Goal: Browse casually: Explore the website without a specific task or goal

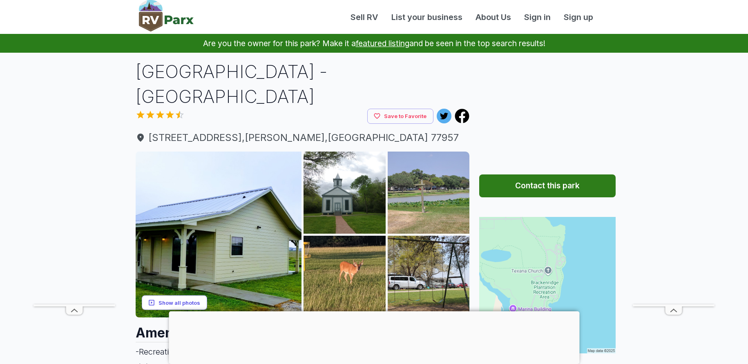
click at [171, 303] on button "Show all photos" at bounding box center [174, 302] width 65 height 15
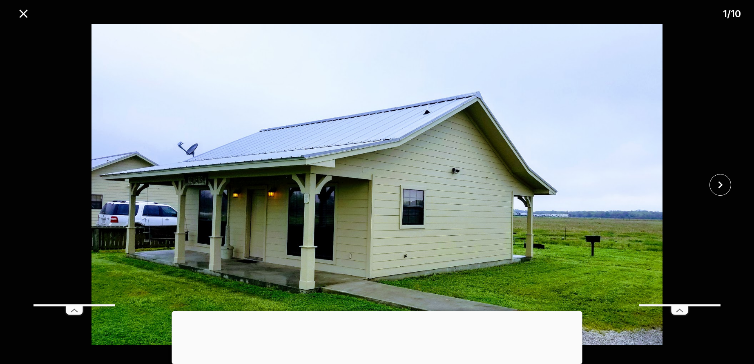
click at [678, 311] on line at bounding box center [678, 310] width 3 height 2
click at [720, 184] on icon "close" at bounding box center [720, 184] width 4 height 7
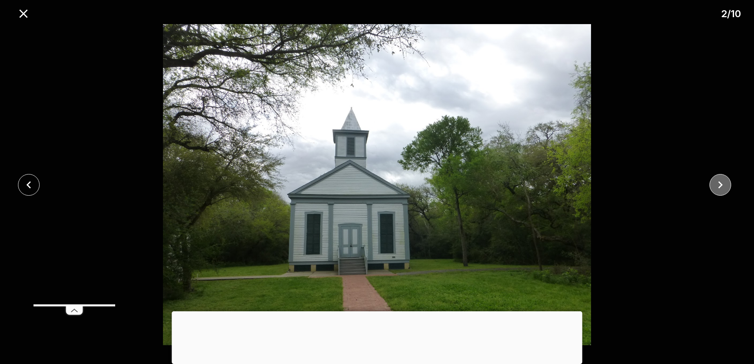
click at [720, 184] on icon "close" at bounding box center [720, 184] width 4 height 7
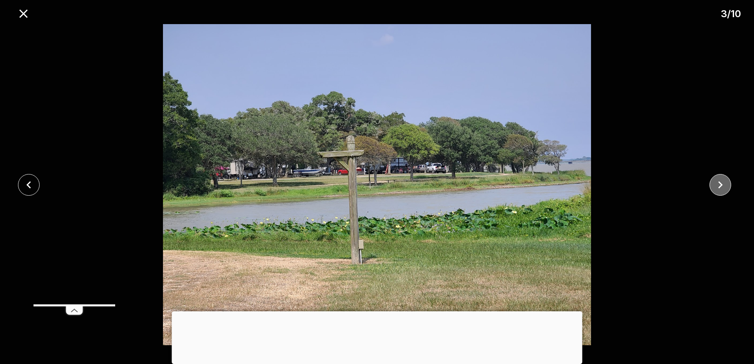
click at [720, 184] on icon "close" at bounding box center [720, 184] width 4 height 7
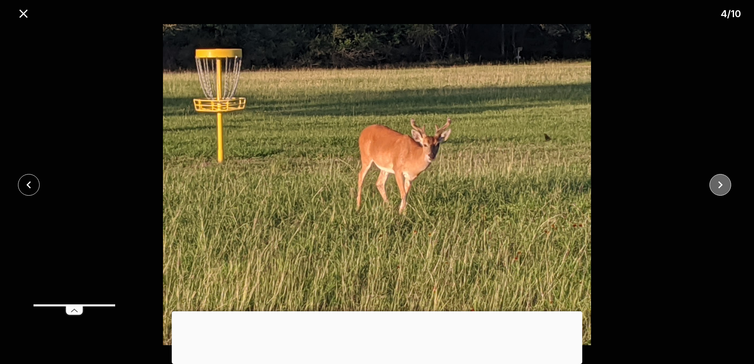
click at [720, 184] on icon "close" at bounding box center [720, 184] width 4 height 7
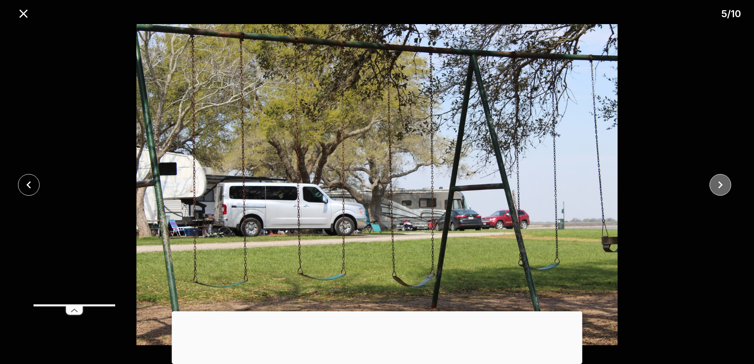
click at [720, 184] on icon "close" at bounding box center [720, 184] width 4 height 7
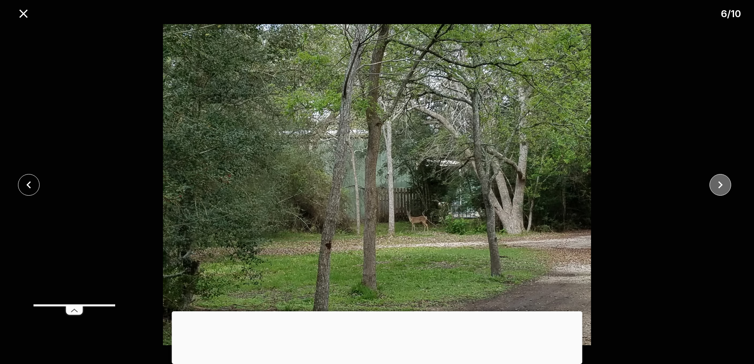
click at [720, 184] on icon "close" at bounding box center [720, 184] width 4 height 7
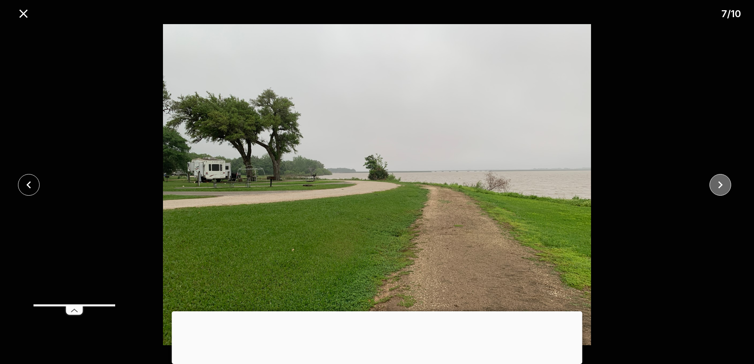
click at [720, 184] on icon "close" at bounding box center [720, 184] width 4 height 7
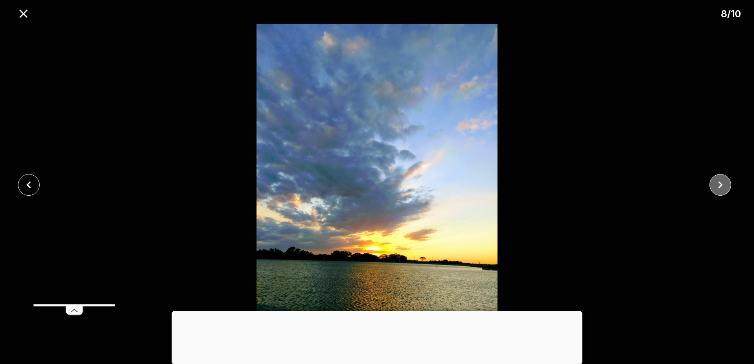
click at [720, 184] on icon "close" at bounding box center [720, 184] width 4 height 7
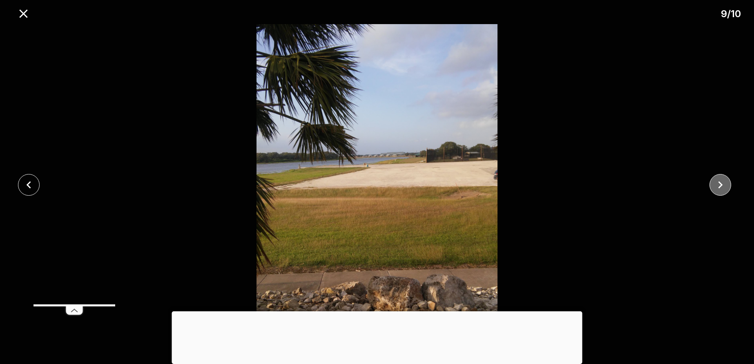
click at [720, 184] on icon "close" at bounding box center [720, 184] width 4 height 7
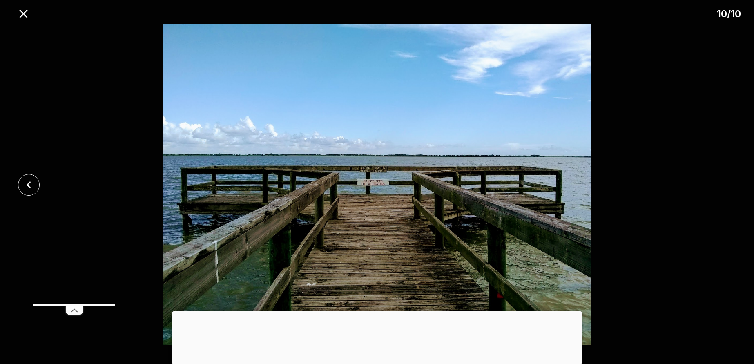
click at [720, 184] on div at bounding box center [377, 184] width 754 height 321
click at [25, 11] on icon "close" at bounding box center [23, 14] width 14 height 14
